Goal: Task Accomplishment & Management: Manage account settings

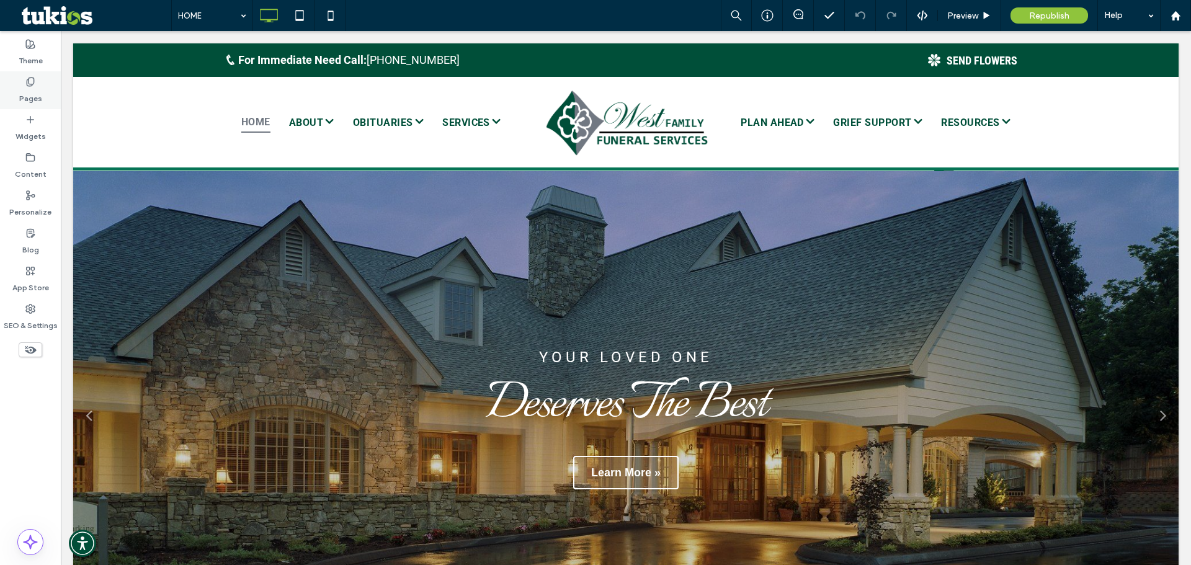
drag, startPoint x: 0, startPoint y: 0, endPoint x: 24, endPoint y: 75, distance: 78.8
click at [24, 75] on div "Pages" at bounding box center [30, 90] width 61 height 38
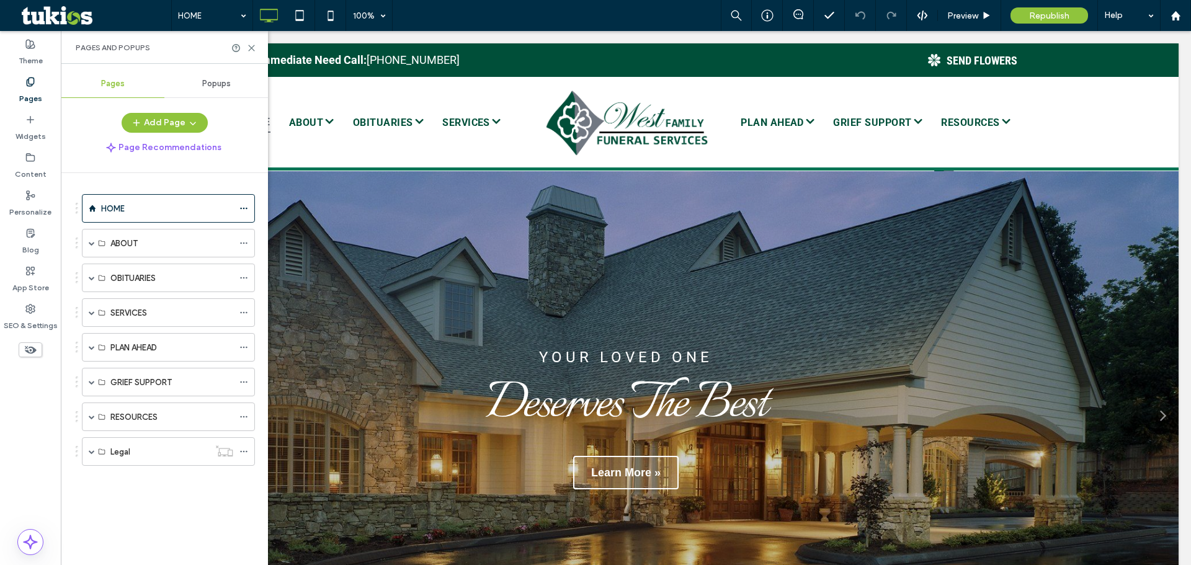
click at [211, 86] on span "Popups" at bounding box center [216, 84] width 29 height 10
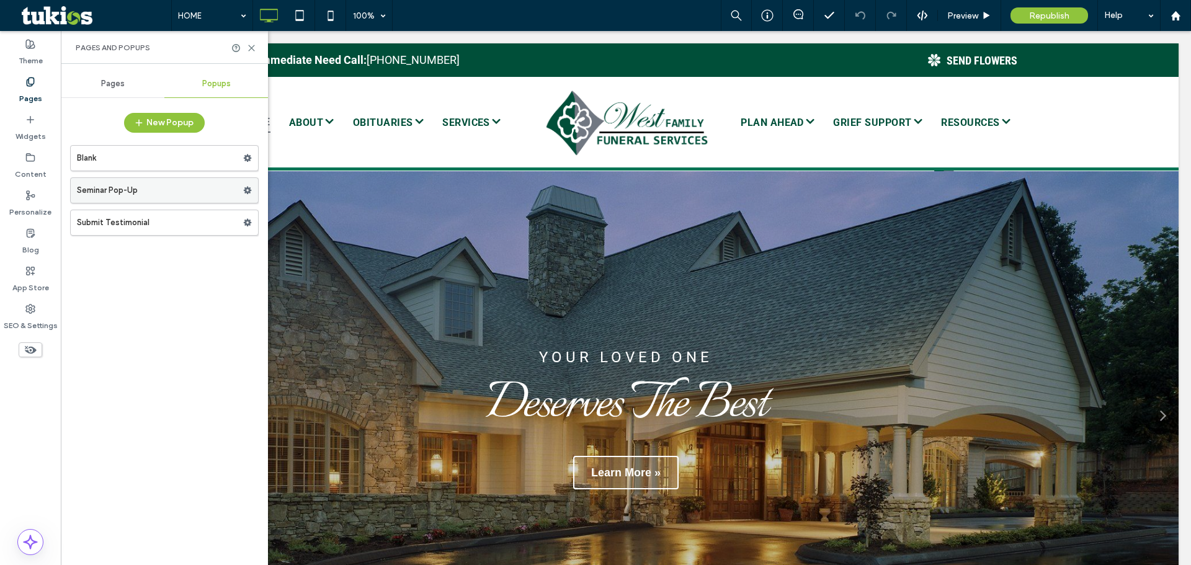
click at [237, 189] on label "Seminar Pop-Up" at bounding box center [160, 190] width 166 height 25
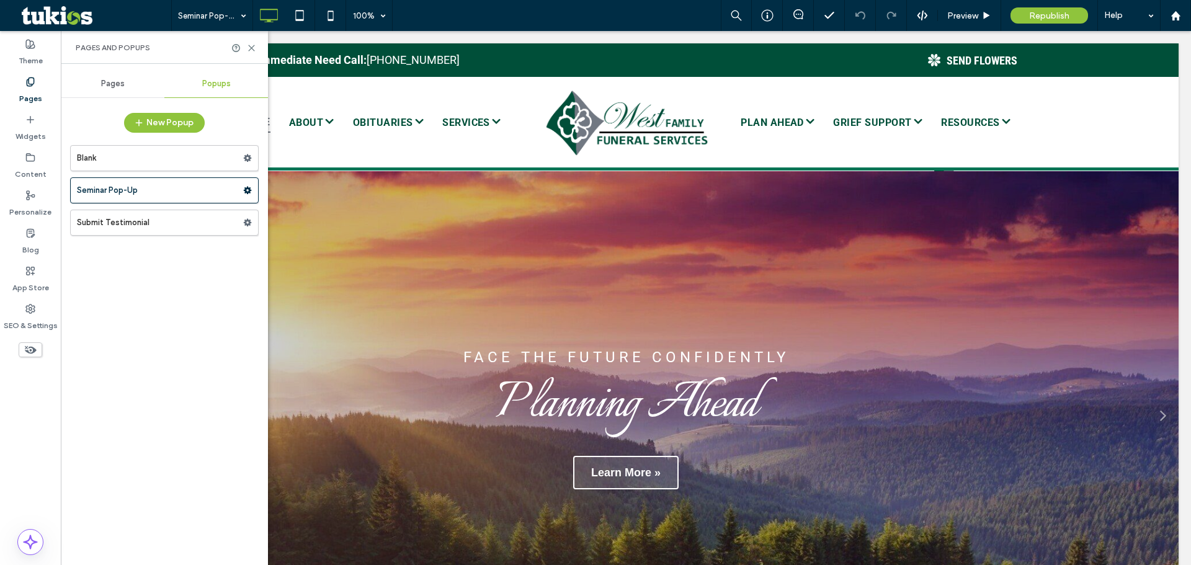
click at [247, 187] on div at bounding box center [595, 282] width 1191 height 565
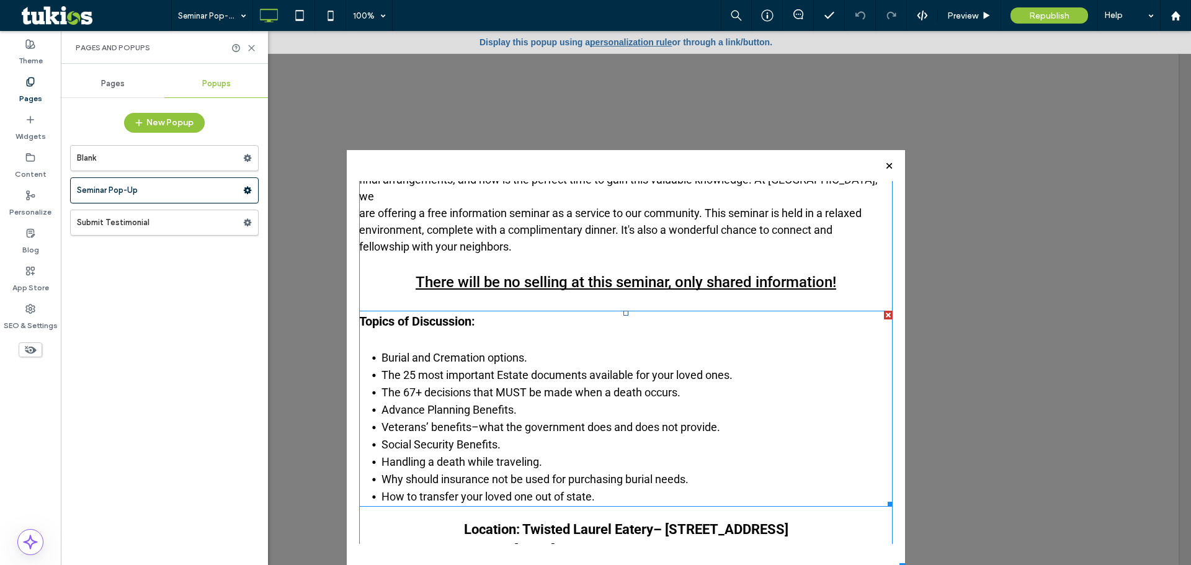
scroll to position [242, 0]
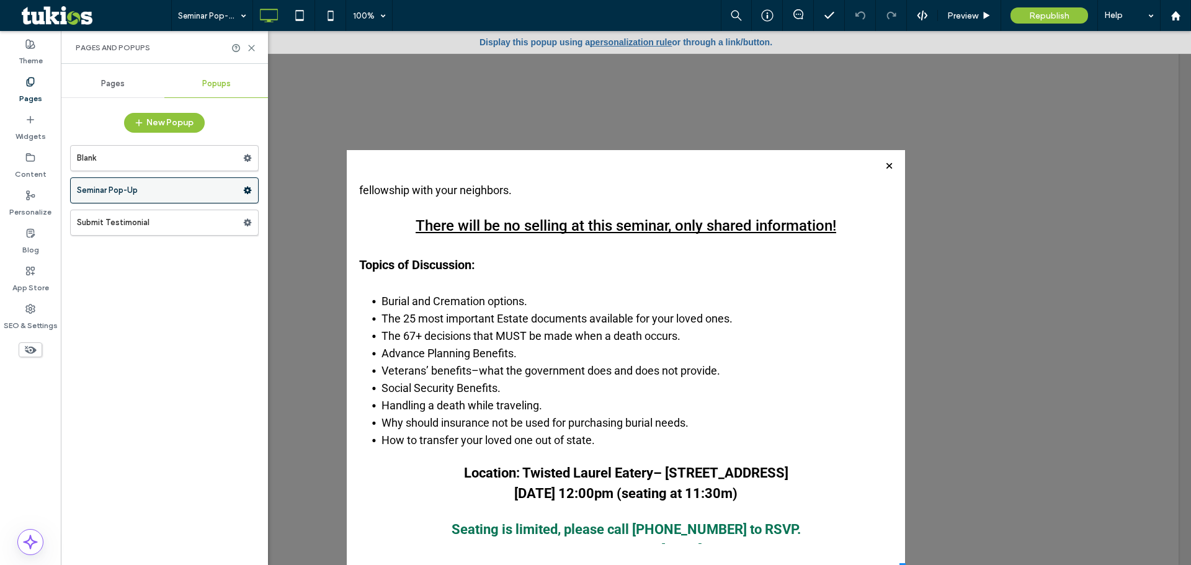
click at [244, 189] on icon at bounding box center [247, 190] width 9 height 9
click at [247, 190] on icon at bounding box center [247, 190] width 9 height 9
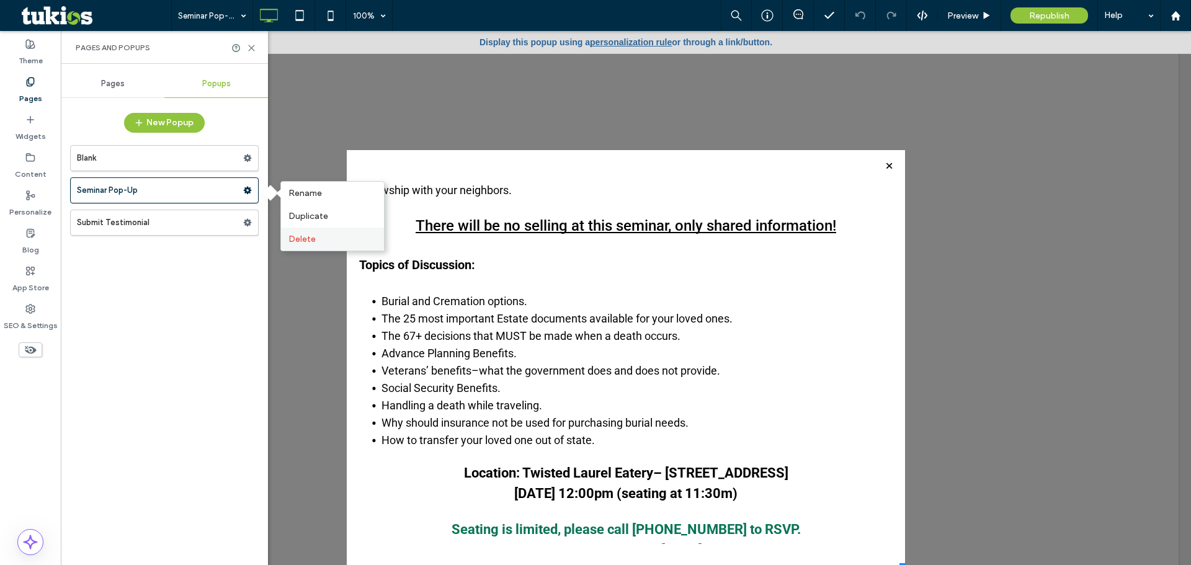
click at [291, 233] on div "Delete" at bounding box center [332, 239] width 103 height 23
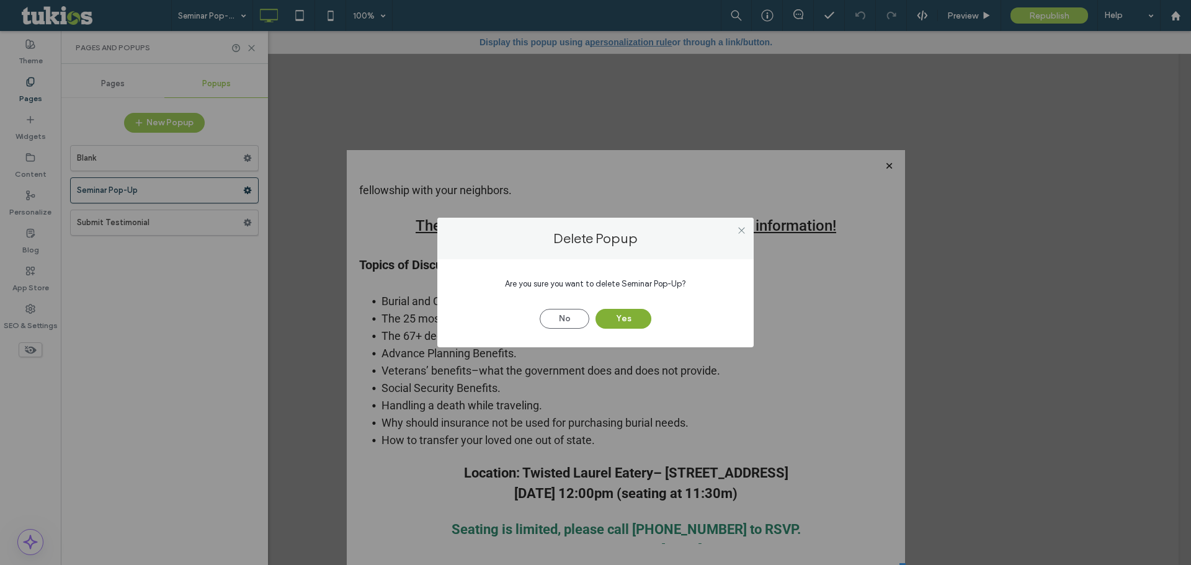
click at [641, 320] on button "Yes" at bounding box center [623, 319] width 56 height 20
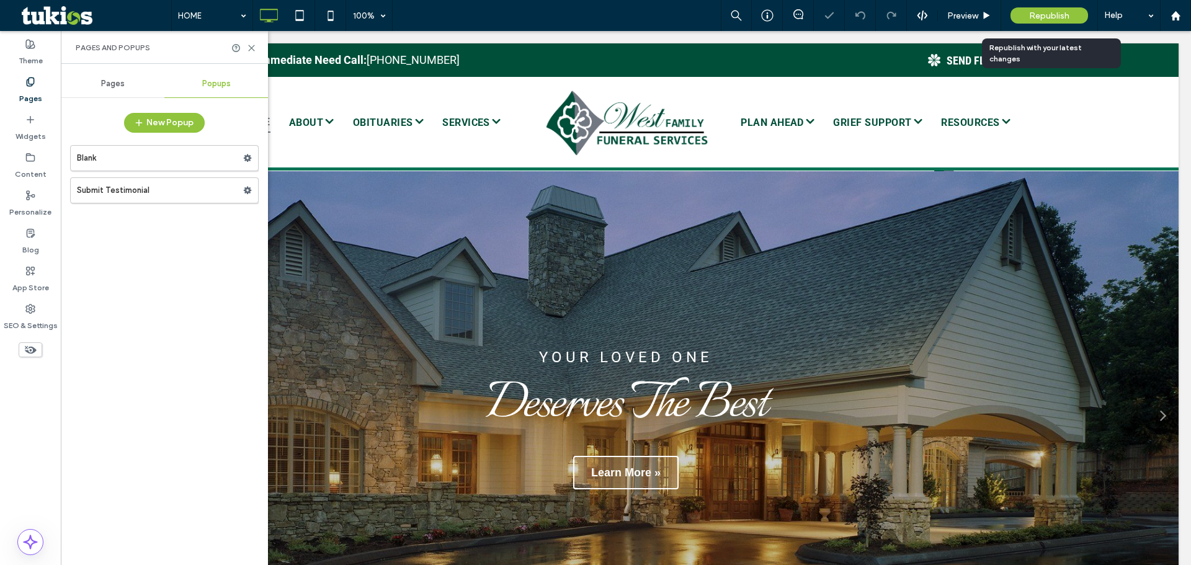
click at [1047, 14] on span "Republish" at bounding box center [1049, 16] width 40 height 11
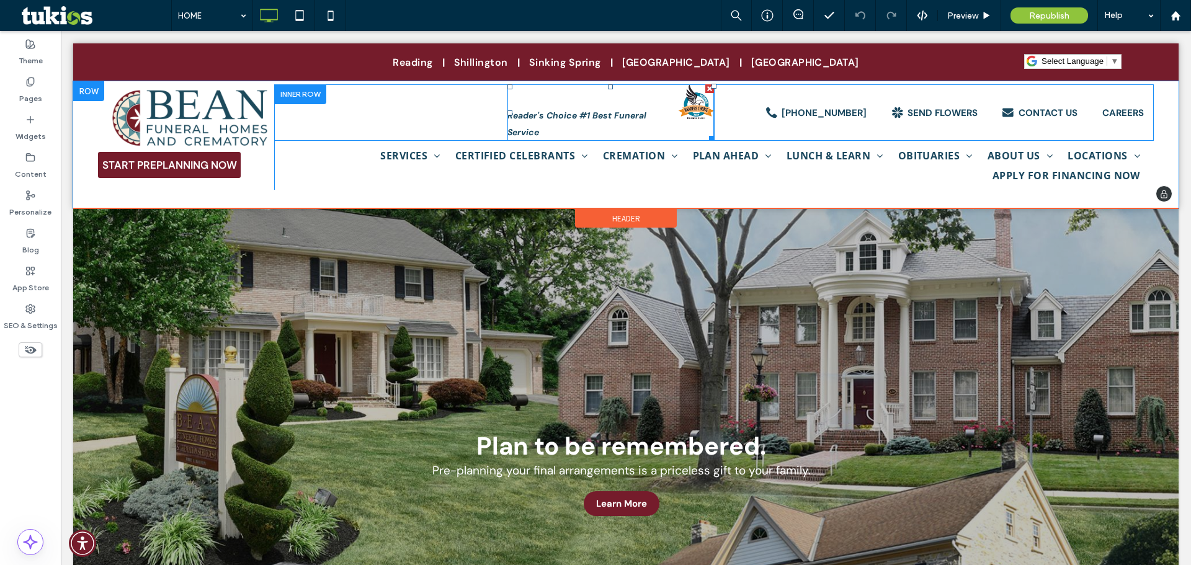
click at [543, 124] on span at bounding box center [610, 112] width 207 height 56
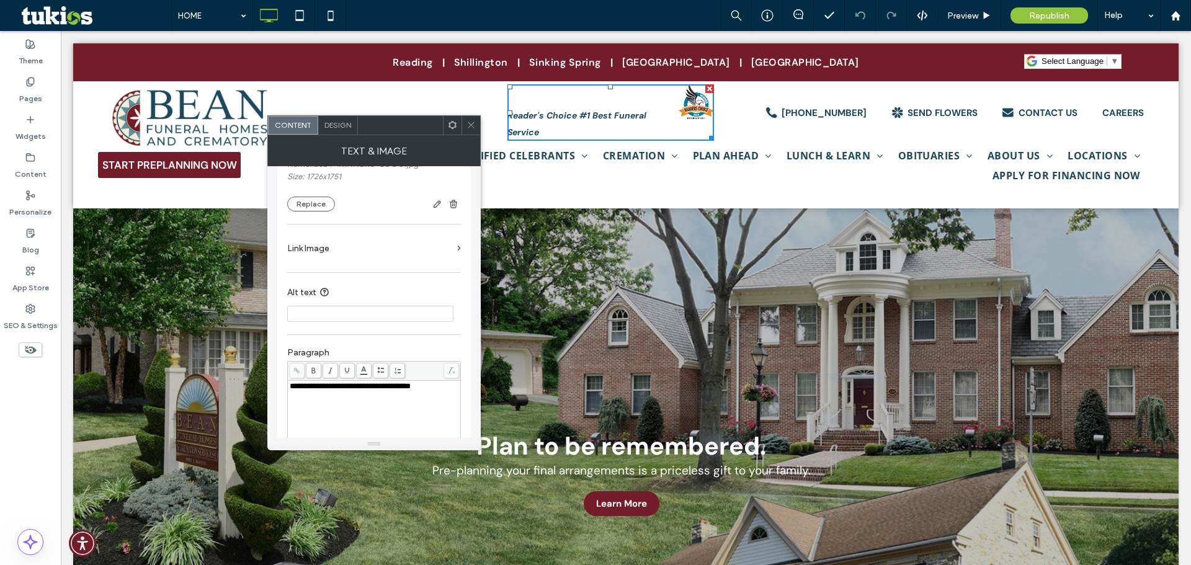
scroll to position [293, 0]
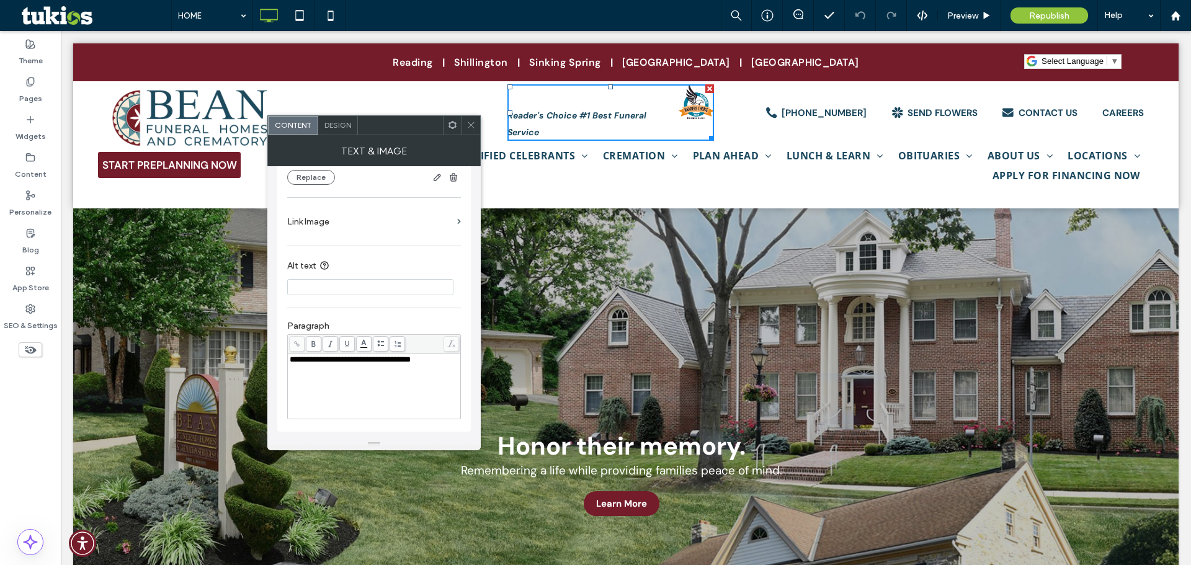
click at [470, 120] on span at bounding box center [470, 125] width 9 height 19
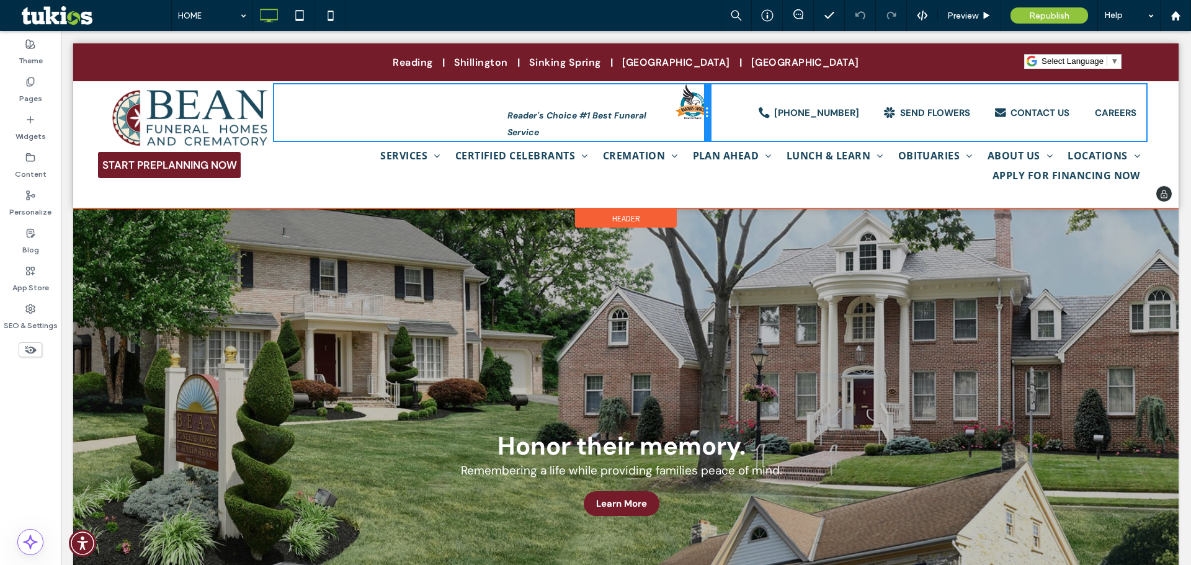
drag, startPoint x: 707, startPoint y: 136, endPoint x: 799, endPoint y: 163, distance: 96.2
click at [739, 132] on div "Reader's Choice #1 Best Funeral Service Click To Paste (610) 376-1129 .st0-unde…" at bounding box center [713, 112] width 879 height 56
drag, startPoint x: 706, startPoint y: 139, endPoint x: 688, endPoint y: 140, distance: 18.0
click at [688, 140] on div "Reader's Choice #1 Best Funeral Service Click To Paste" at bounding box center [492, 112] width 436 height 56
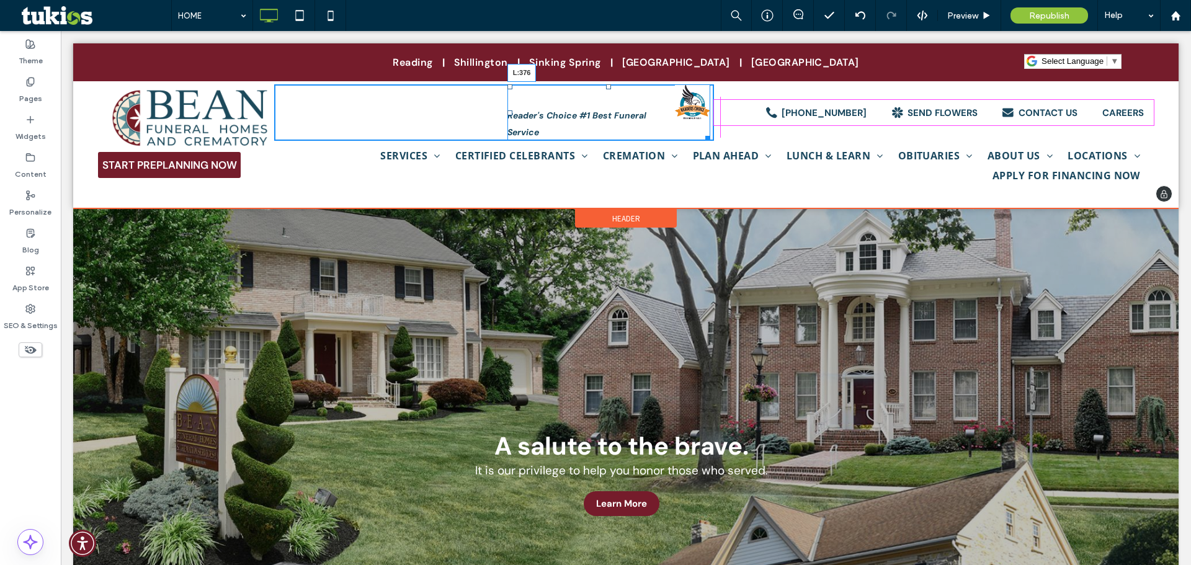
drag, startPoint x: 509, startPoint y: 111, endPoint x: 571, endPoint y: 136, distance: 67.6
click at [510, 105] on div "Reader's Choice #1 Best Funeral Service L:376" at bounding box center [608, 112] width 203 height 56
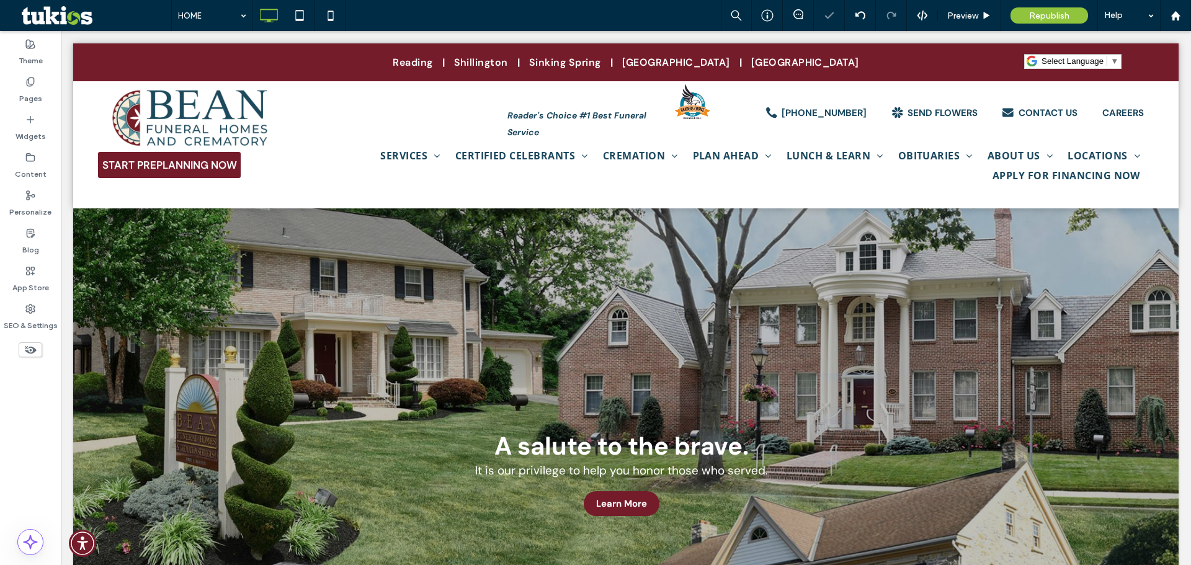
click at [568, 134] on div at bounding box center [595, 282] width 1191 height 565
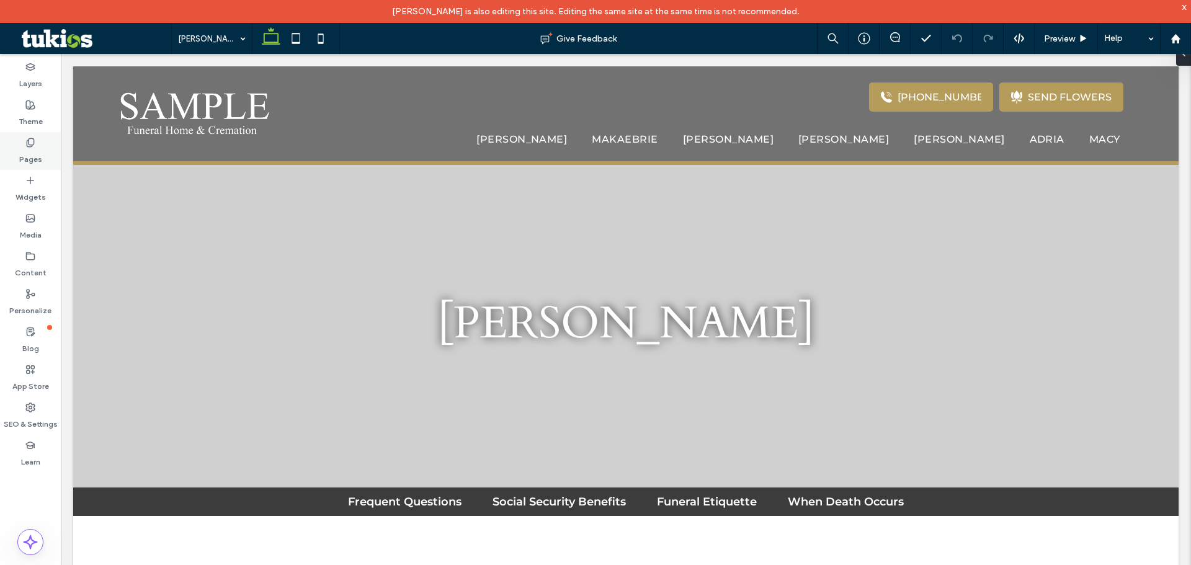
click at [29, 141] on use at bounding box center [30, 142] width 7 height 8
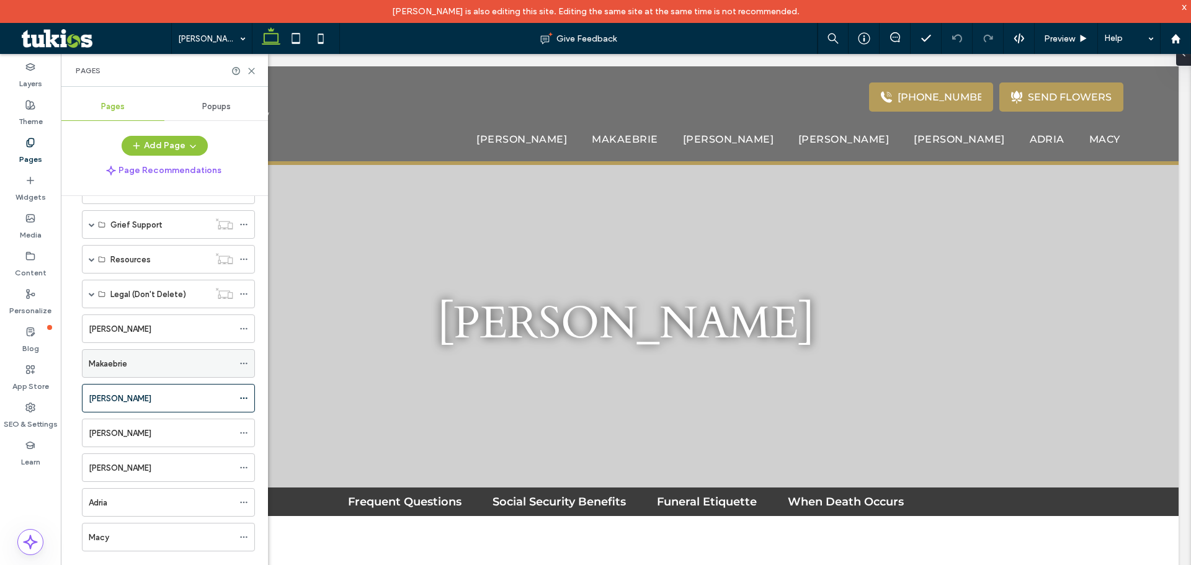
scroll to position [181, 0]
click at [165, 535] on div "Macy" at bounding box center [161, 536] width 144 height 13
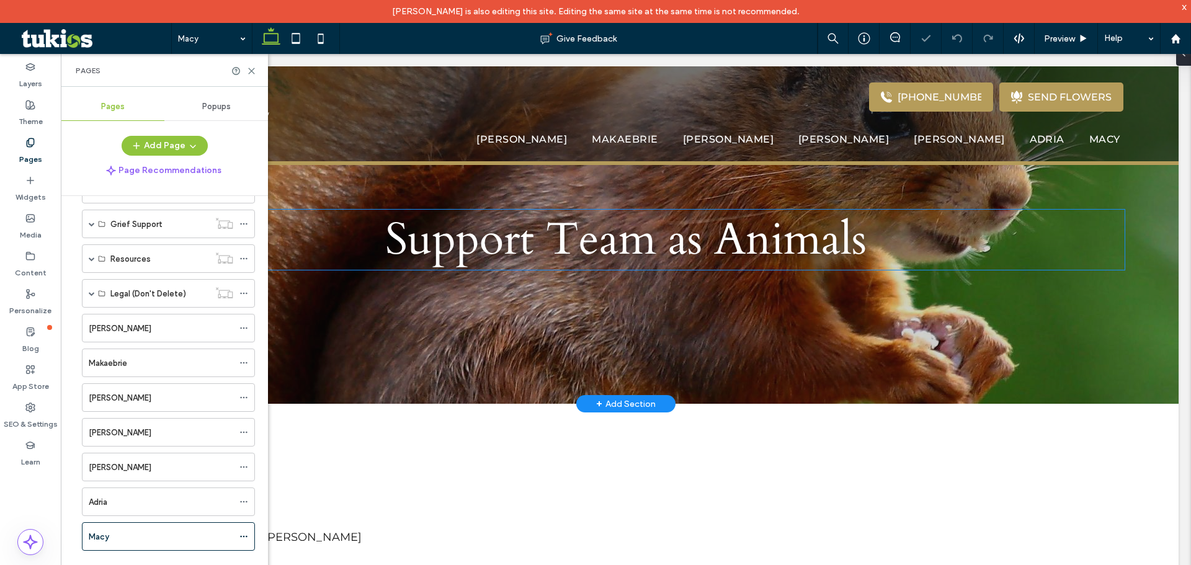
scroll to position [62, 0]
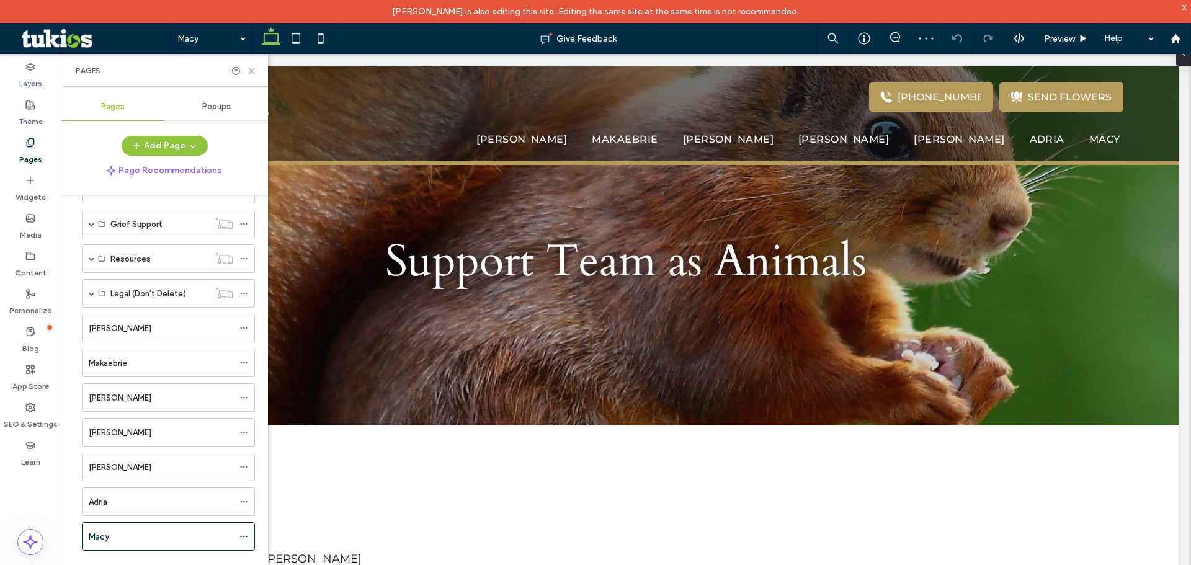
drag, startPoint x: 251, startPoint y: 72, endPoint x: 246, endPoint y: 207, distance: 135.3
click at [251, 72] on use at bounding box center [252, 71] width 6 height 6
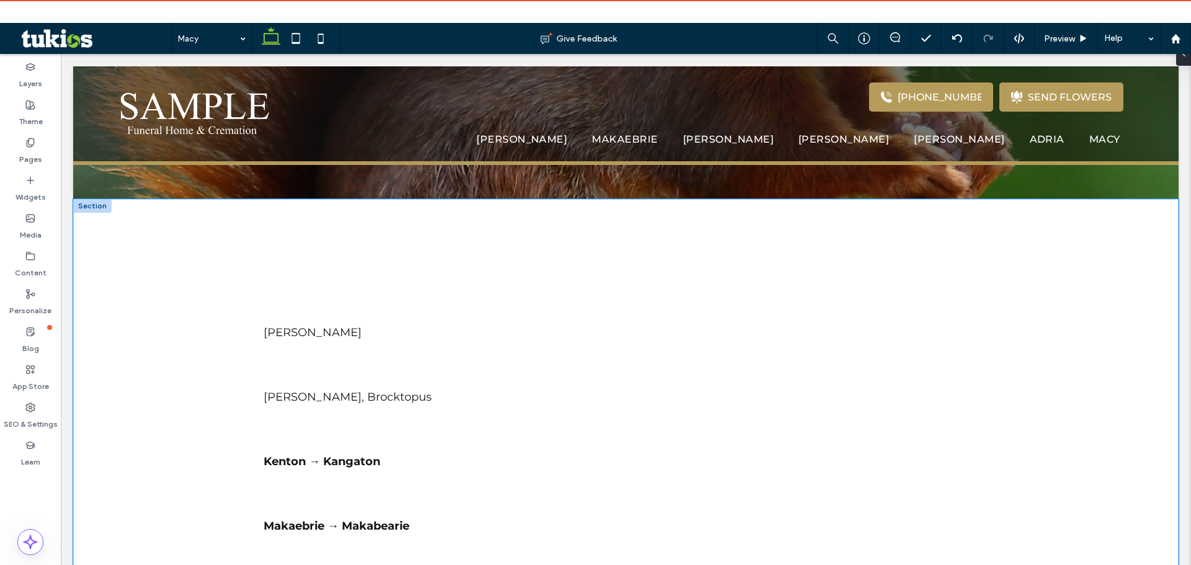
scroll to position [310, 0]
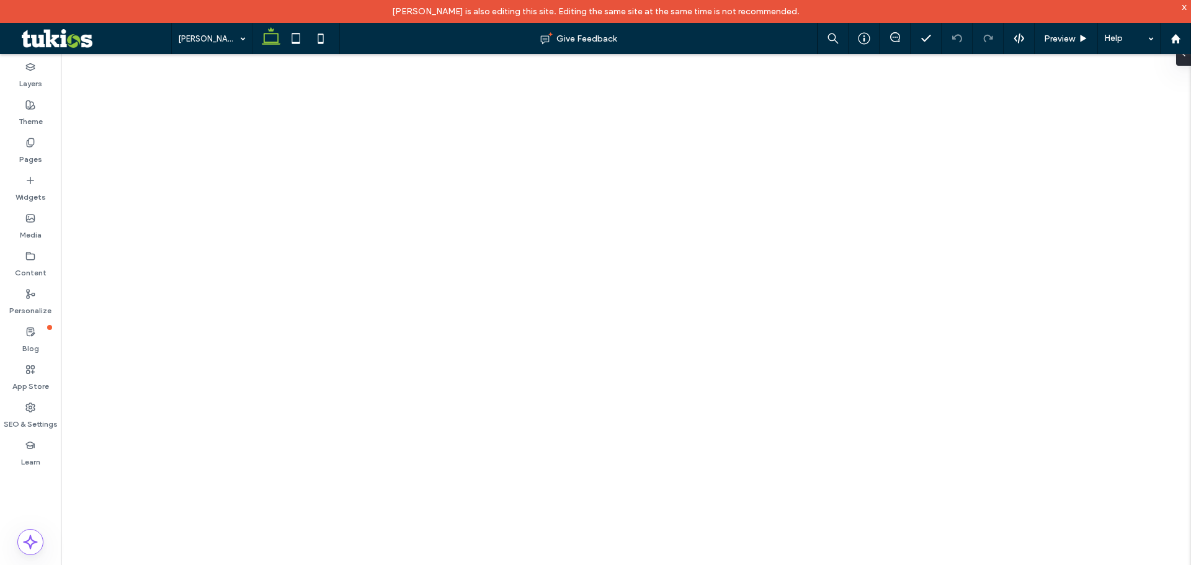
drag, startPoint x: 0, startPoint y: 0, endPoint x: 38, endPoint y: 159, distance: 163.2
click at [38, 159] on label "Pages" at bounding box center [30, 156] width 23 height 17
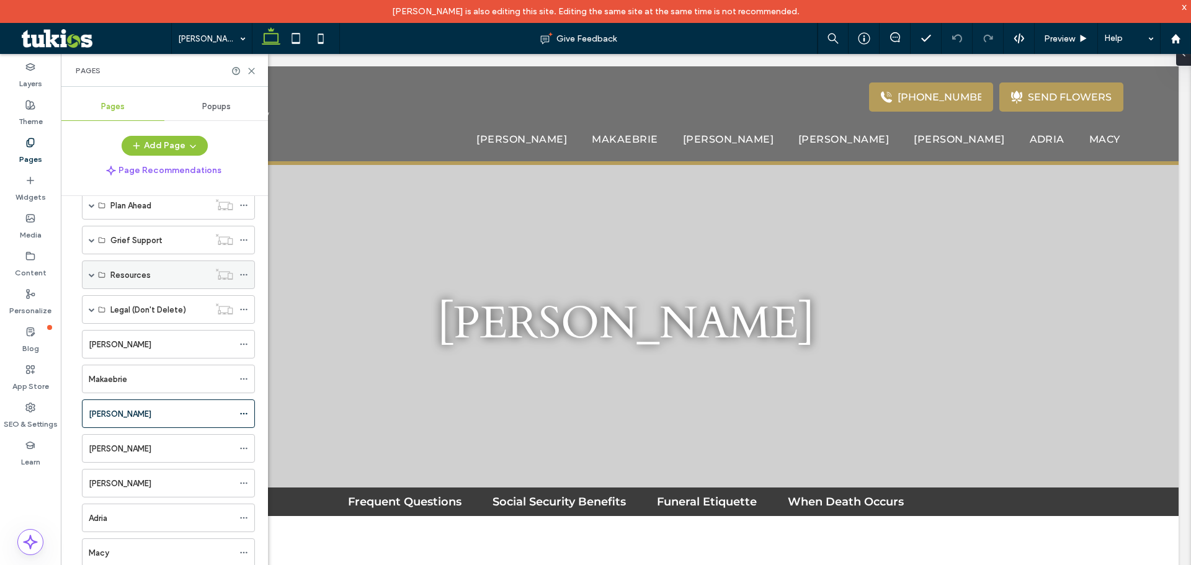
scroll to position [181, 0]
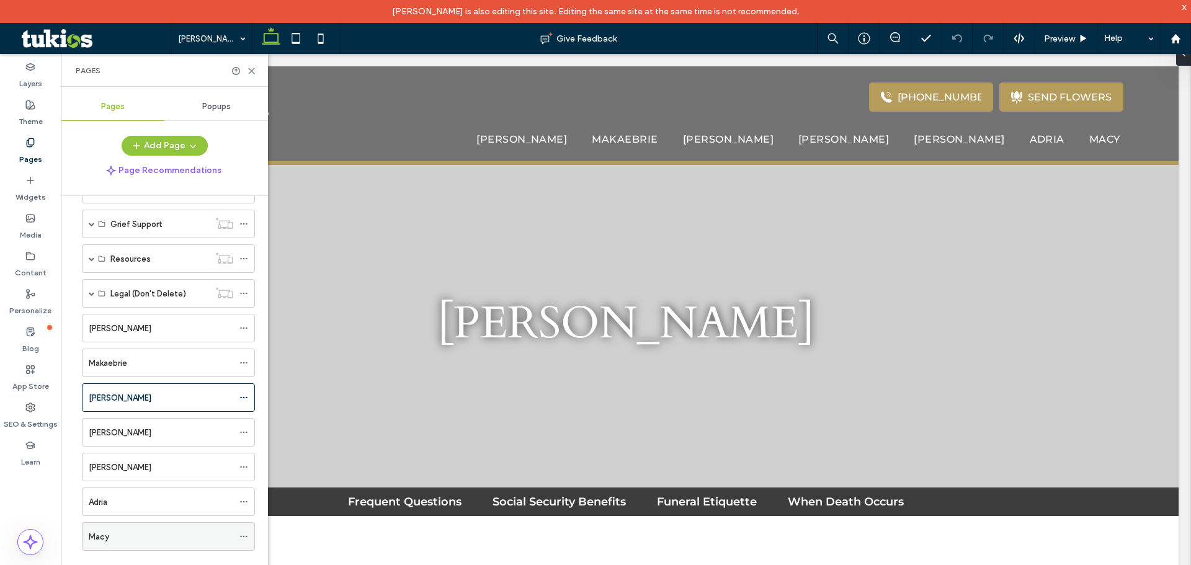
click at [159, 536] on div "Macy" at bounding box center [161, 536] width 144 height 13
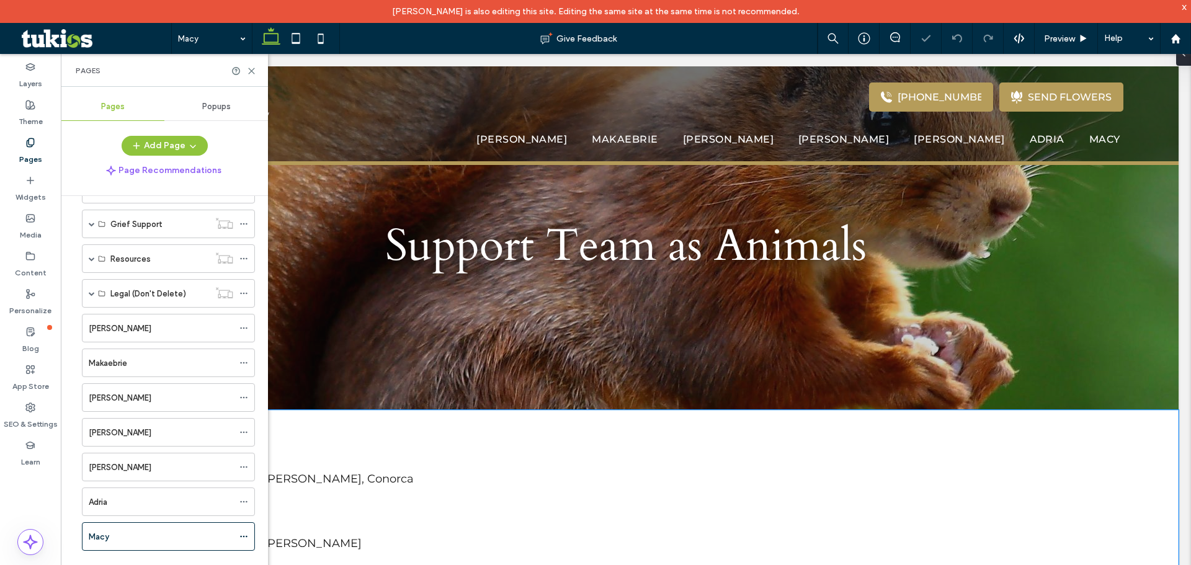
scroll to position [248, 0]
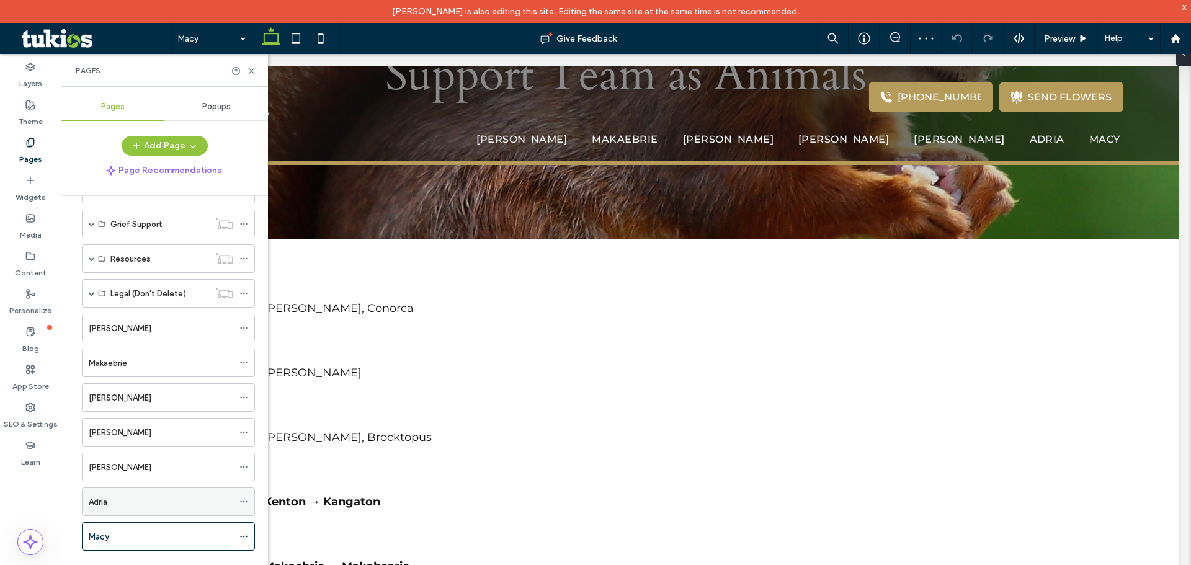
click at [181, 510] on div "Adria" at bounding box center [161, 501] width 144 height 27
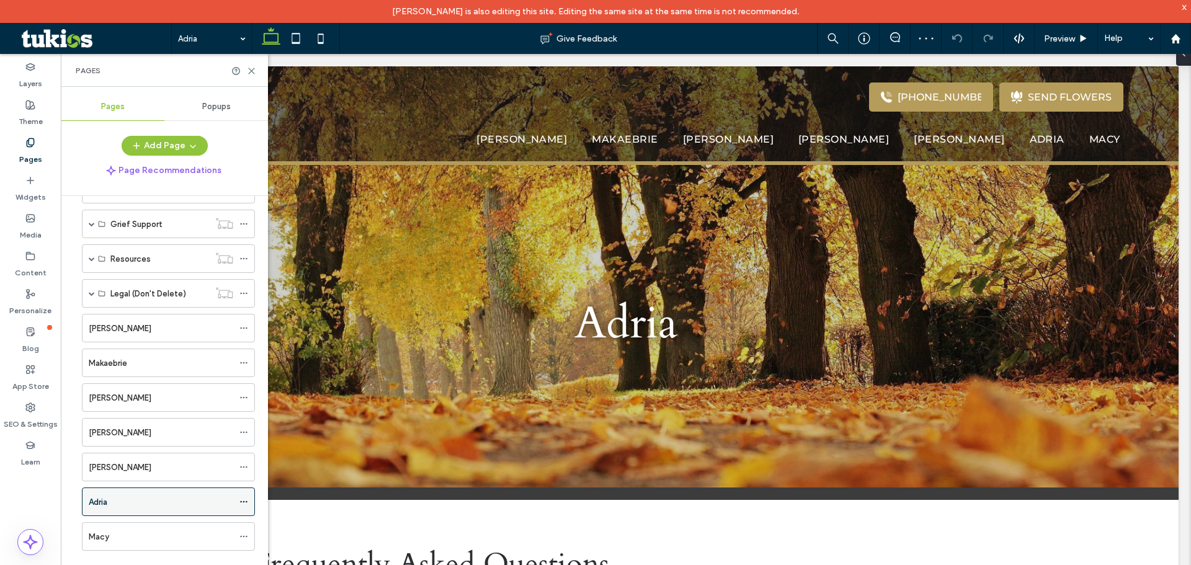
scroll to position [0, 0]
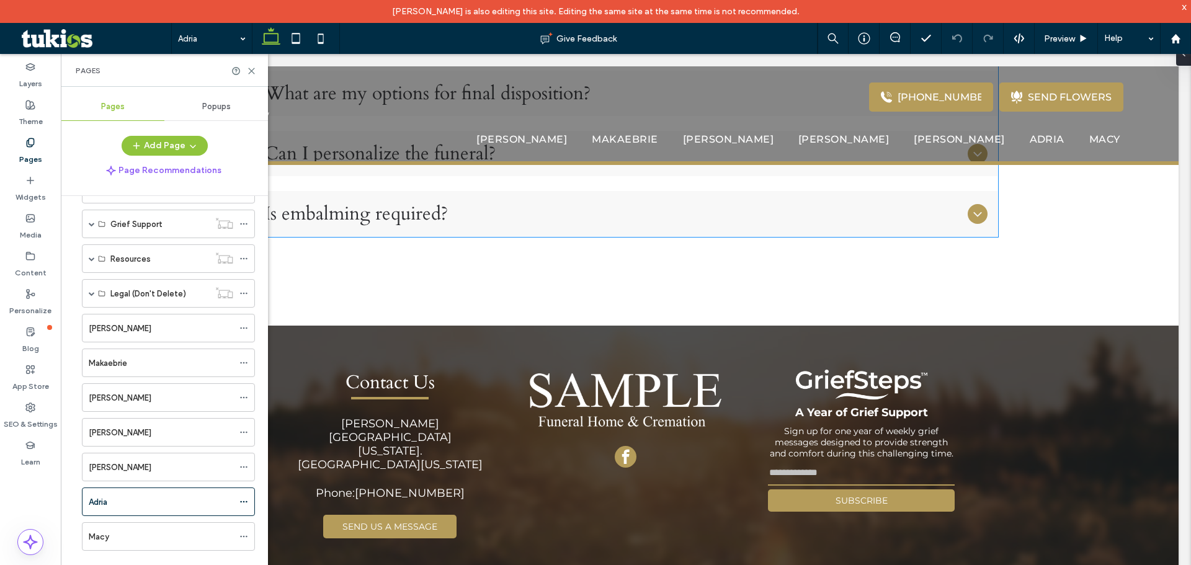
scroll to position [1178, 0]
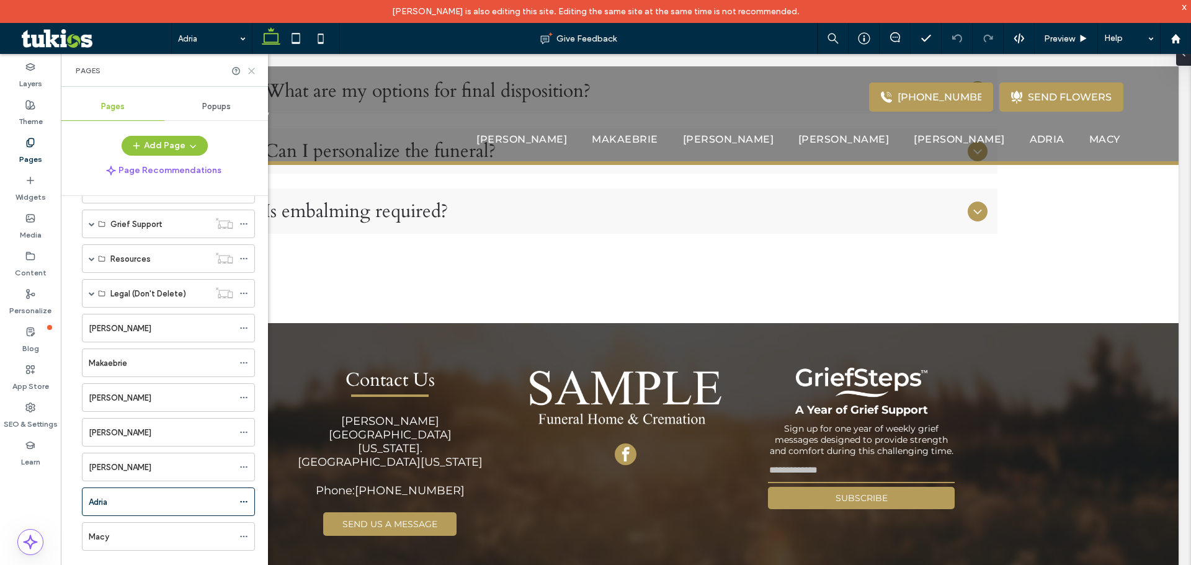
click at [249, 69] on icon at bounding box center [251, 70] width 9 height 9
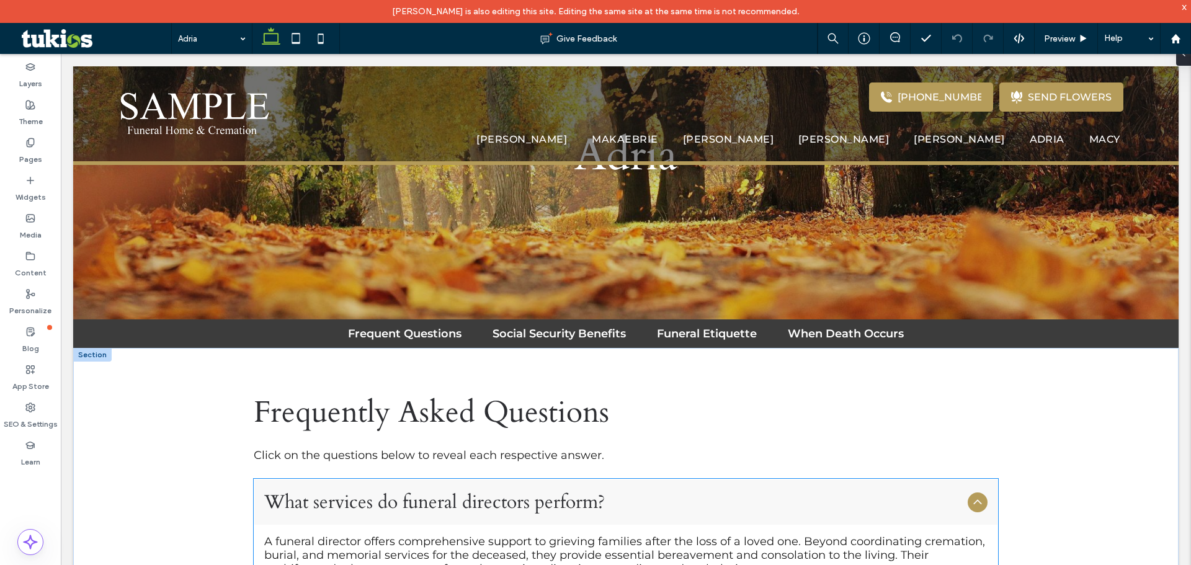
scroll to position [0, 0]
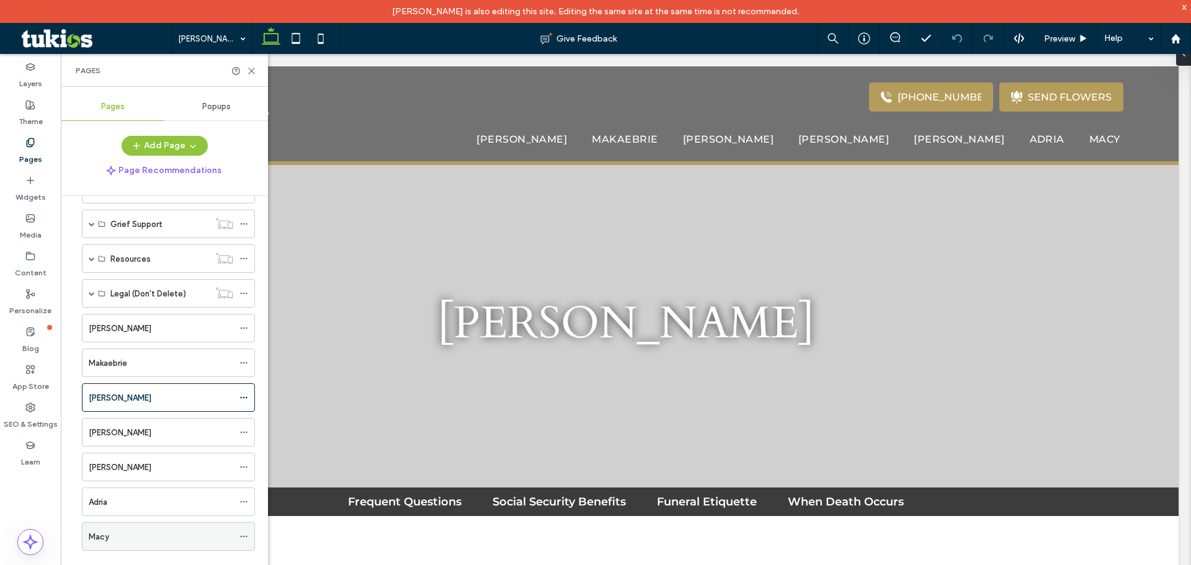
click at [181, 530] on div "Macy" at bounding box center [161, 536] width 144 height 13
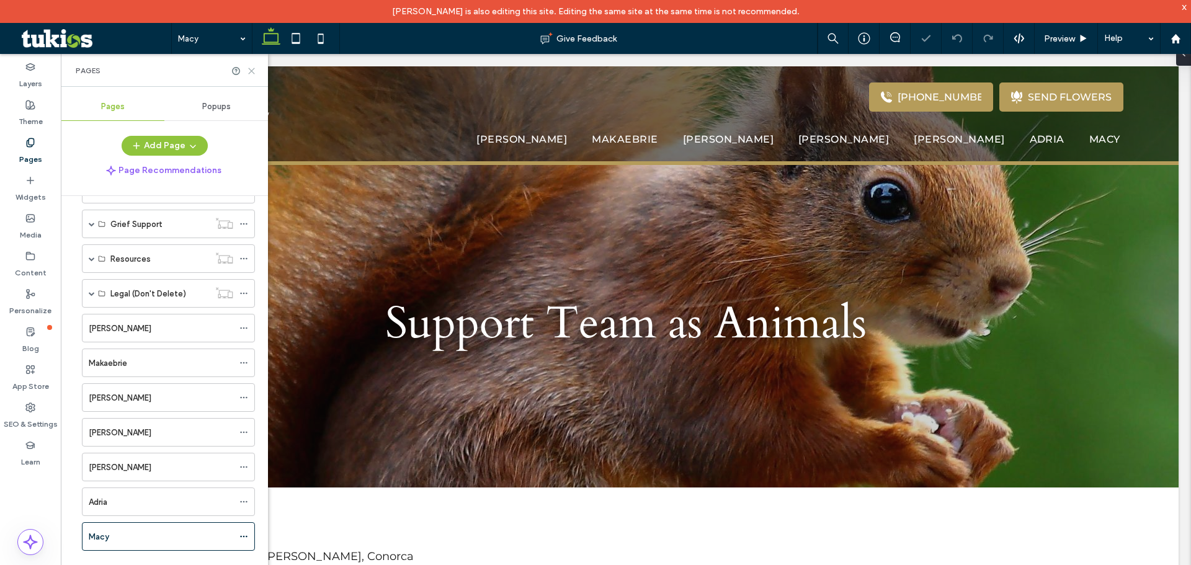
click at [251, 70] on use at bounding box center [252, 71] width 6 height 6
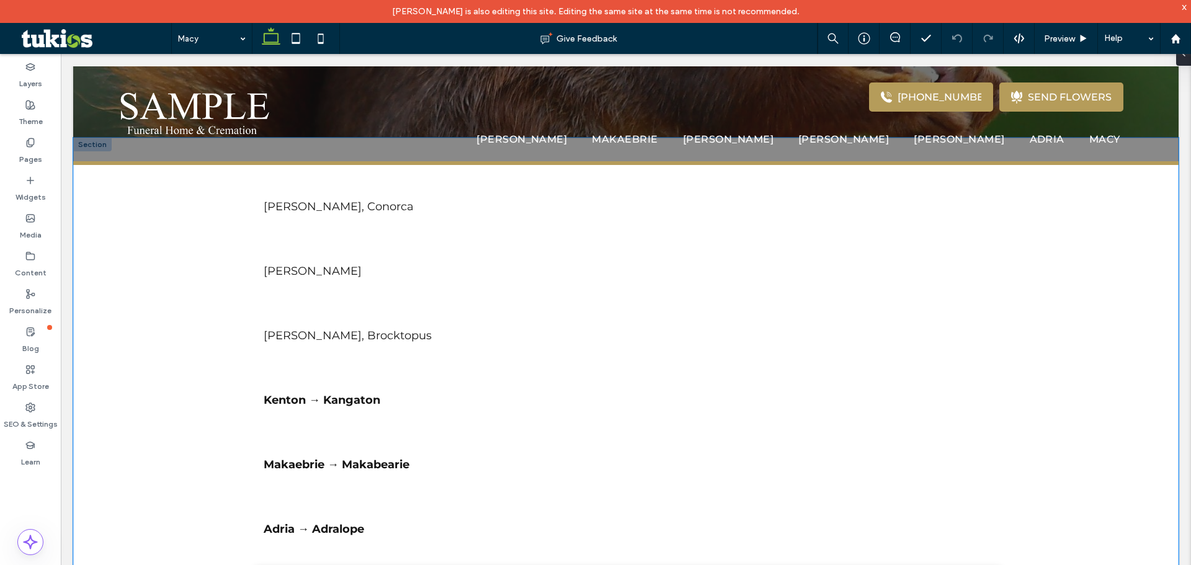
scroll to position [372, 0]
